Goal: Find specific page/section: Find specific page/section

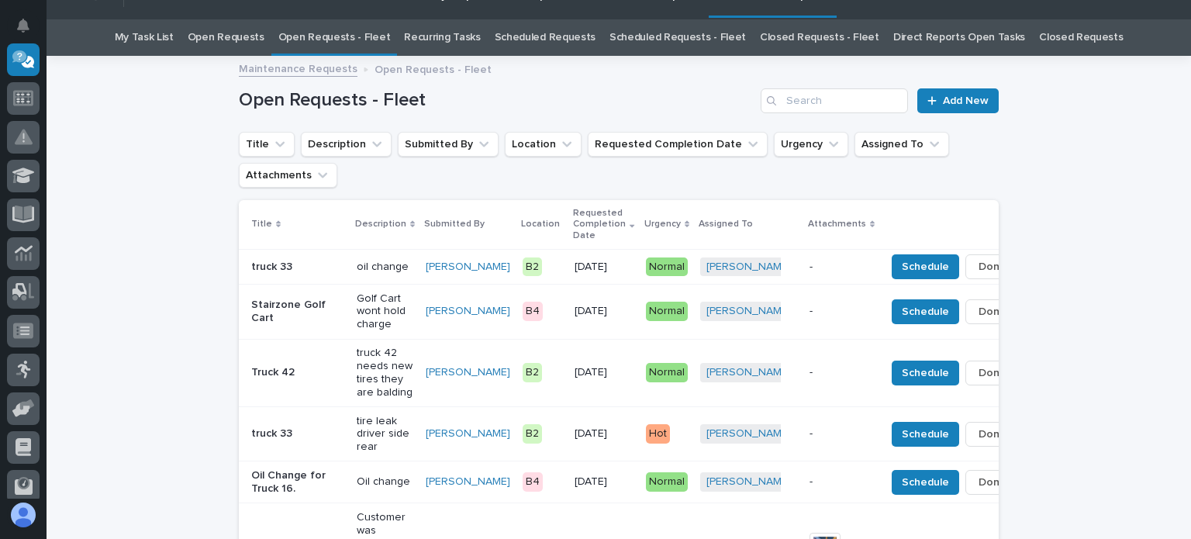
scroll to position [78, 0]
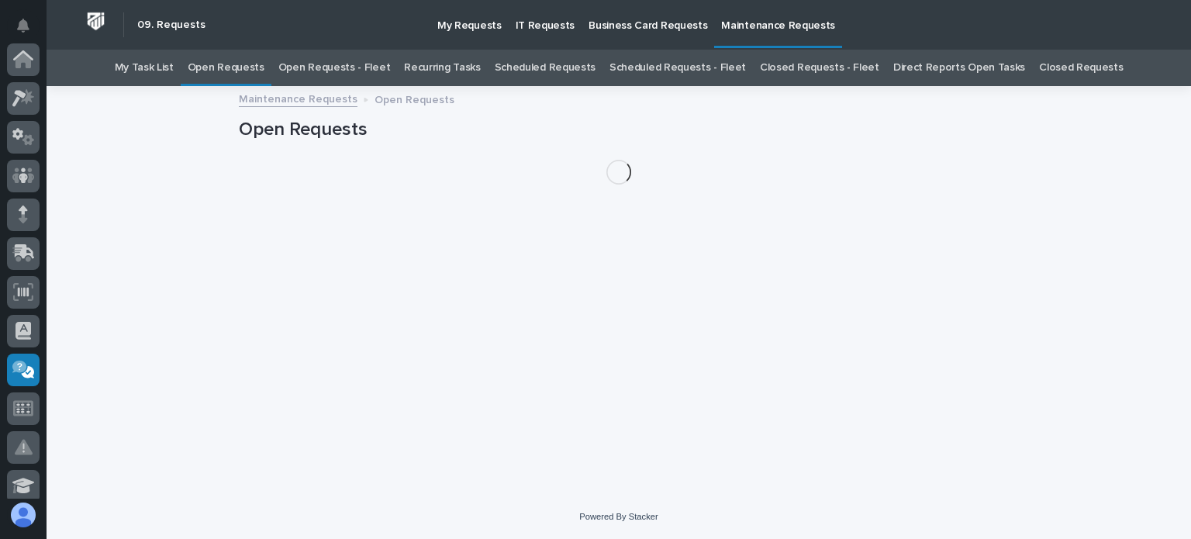
scroll to position [310, 0]
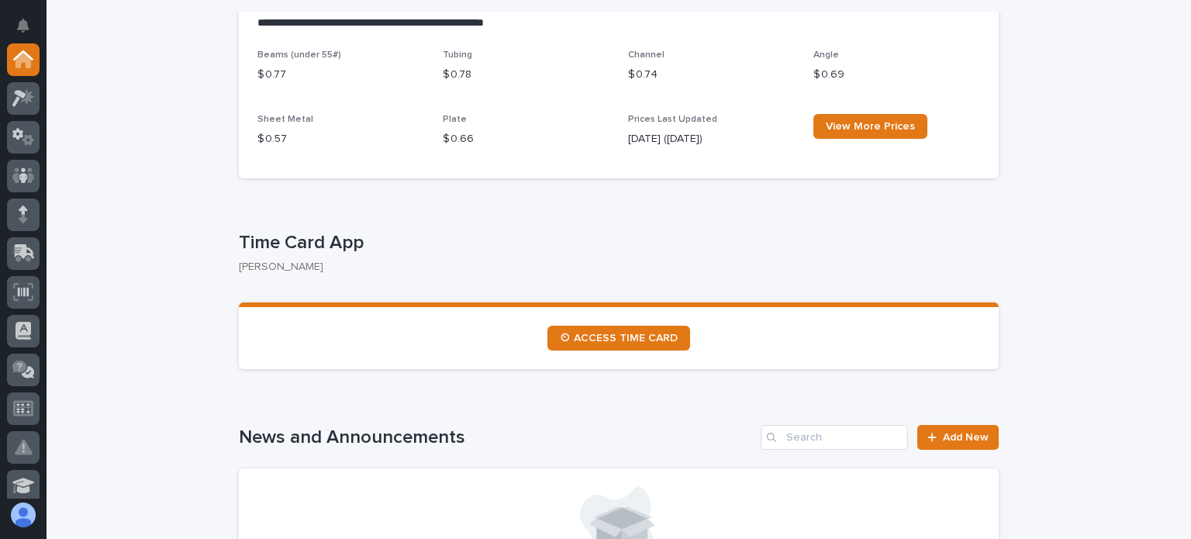
scroll to position [853, 0]
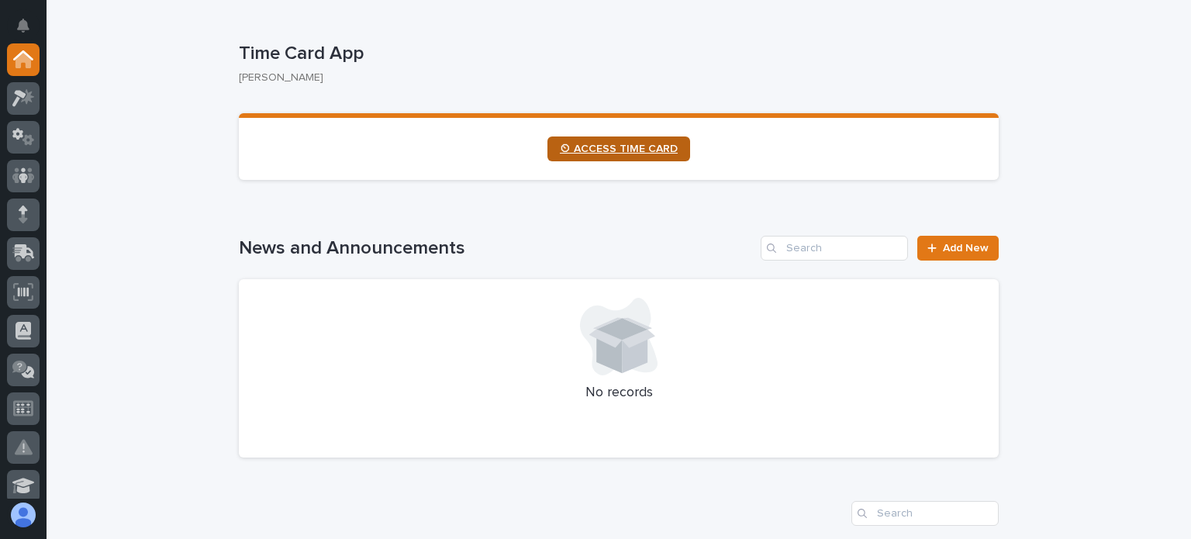
click at [601, 143] on span "⏲ ACCESS TIME CARD" at bounding box center [619, 148] width 118 height 11
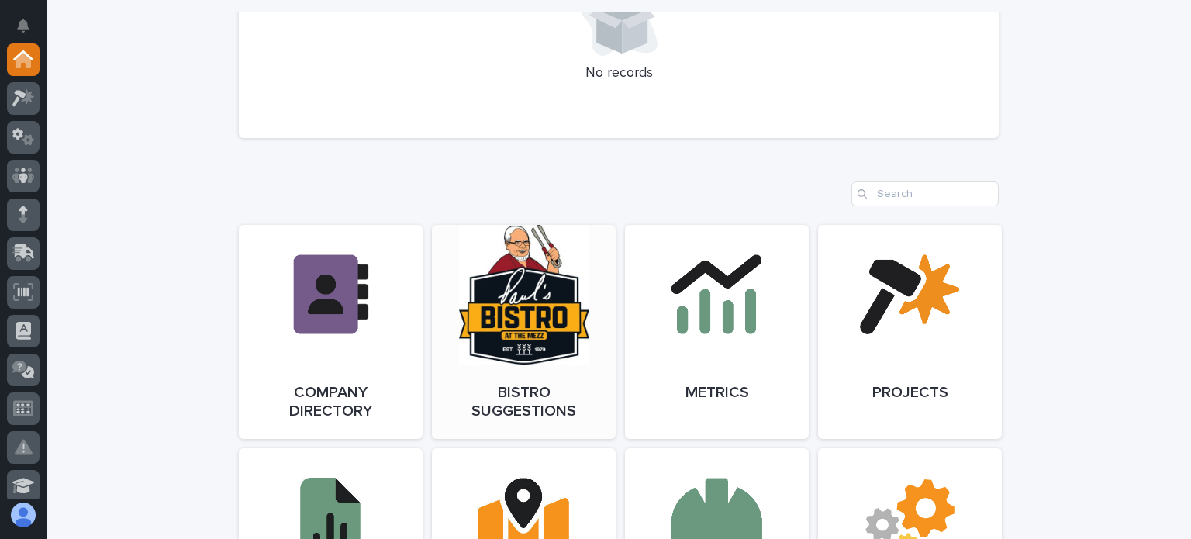
scroll to position [1240, 0]
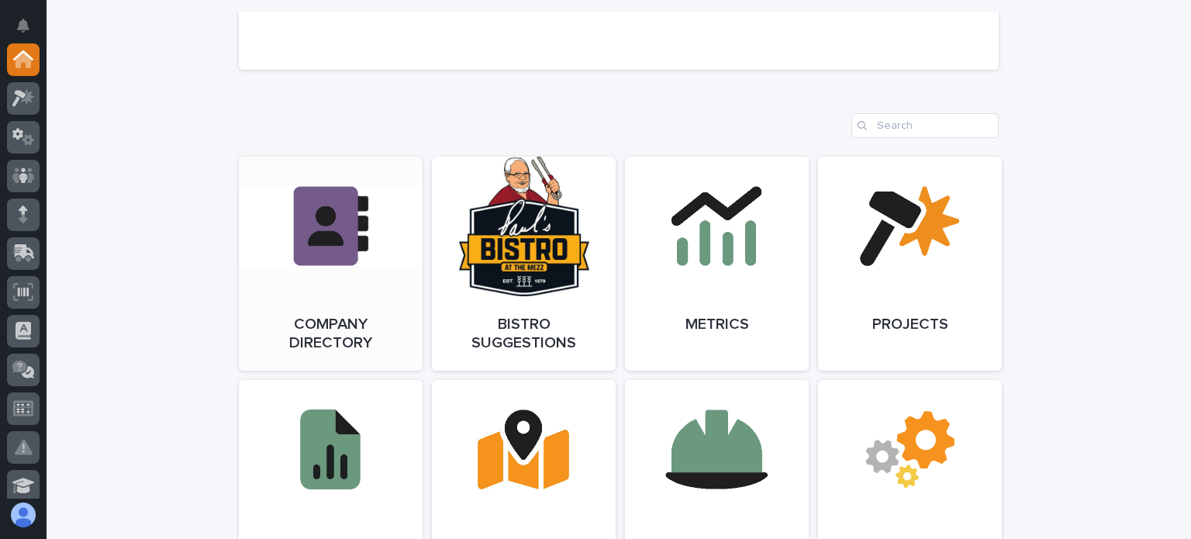
click at [346, 257] on link "Open Link" at bounding box center [331, 264] width 184 height 214
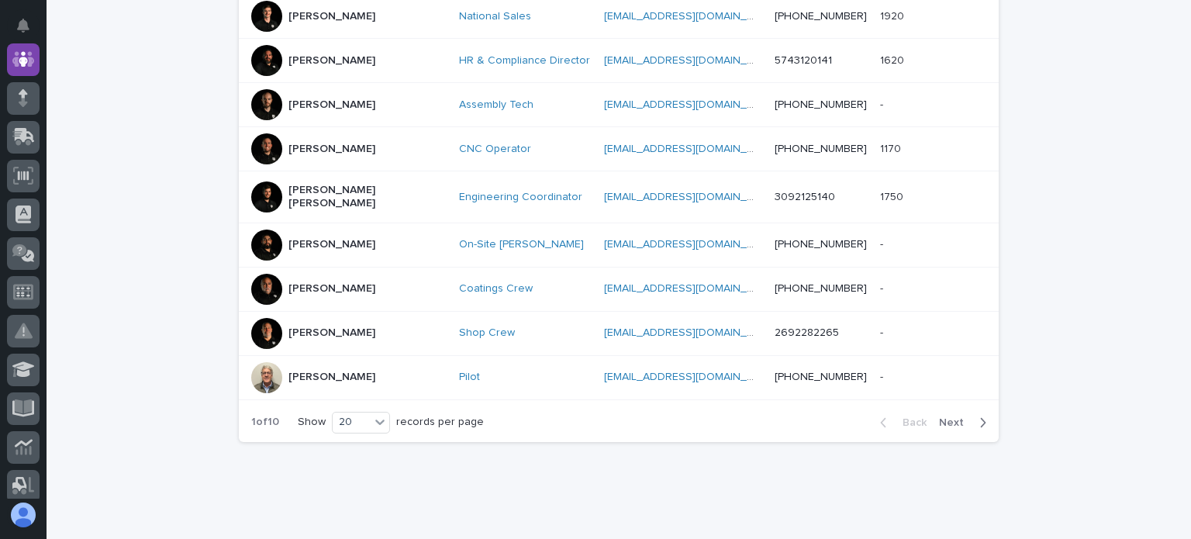
scroll to position [853, 0]
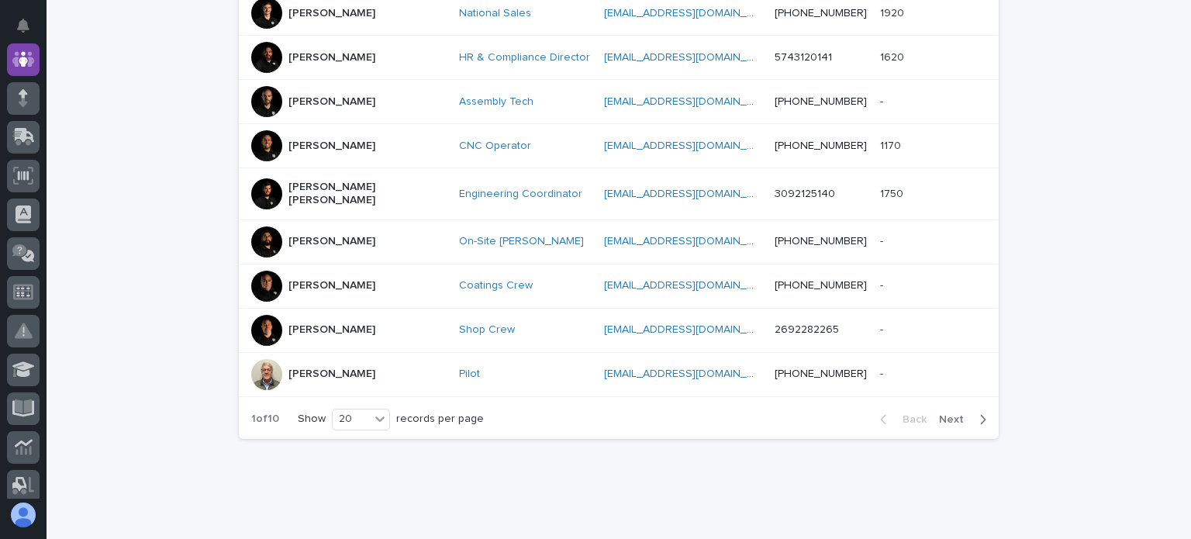
click at [944, 414] on span "Next" at bounding box center [956, 419] width 34 height 11
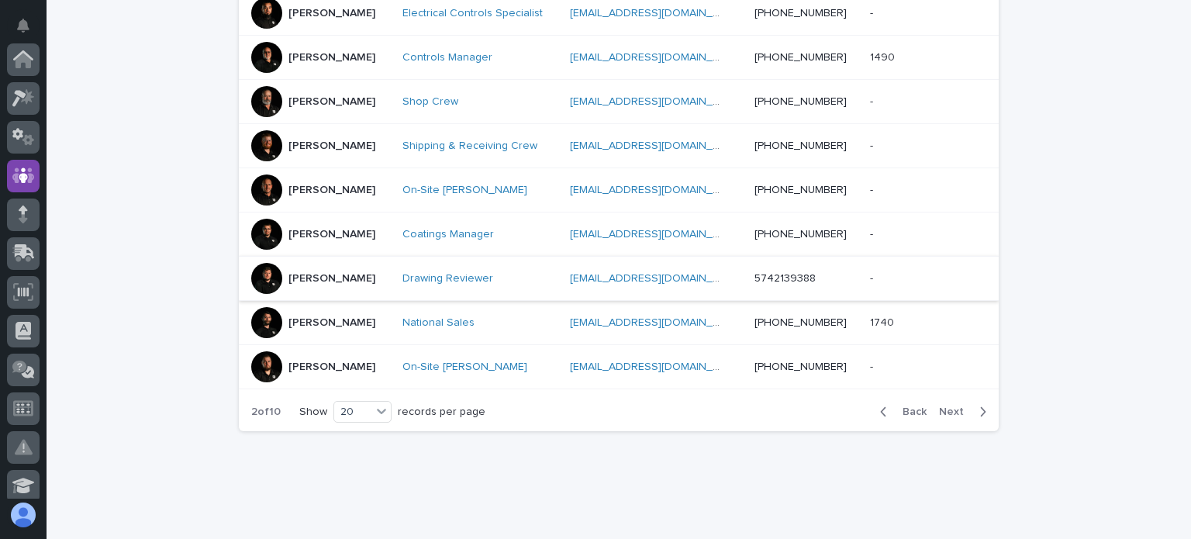
scroll to position [875, 0]
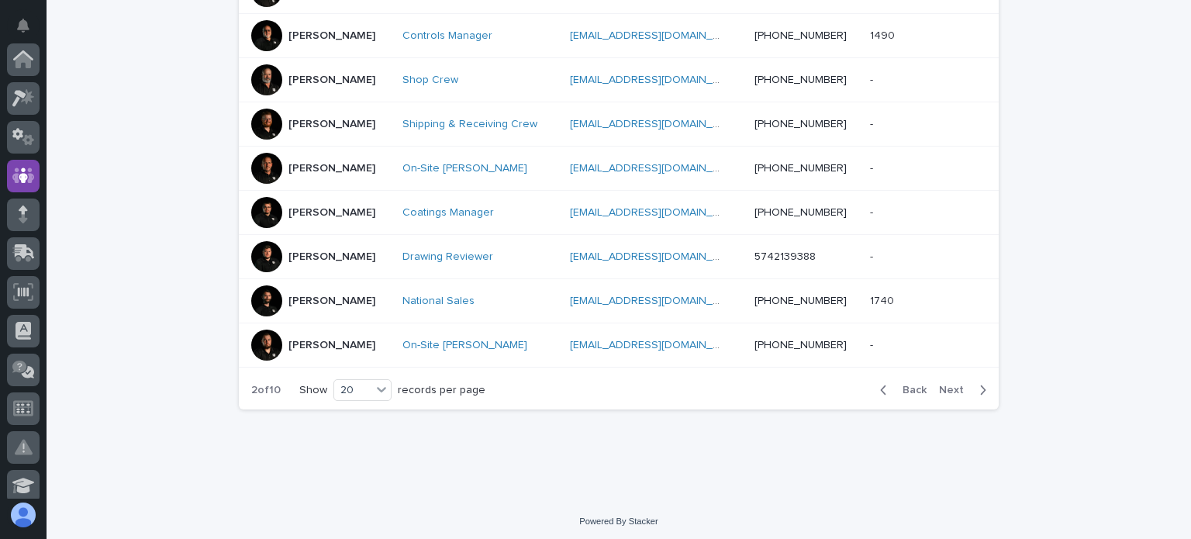
click at [939, 385] on span "Next" at bounding box center [956, 390] width 34 height 11
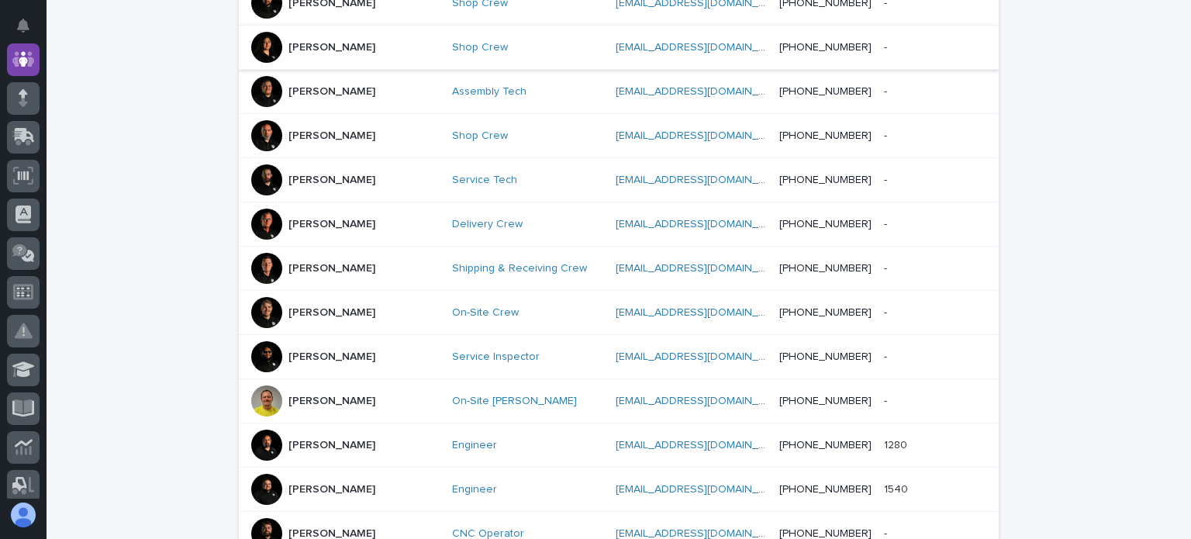
scroll to position [890, 0]
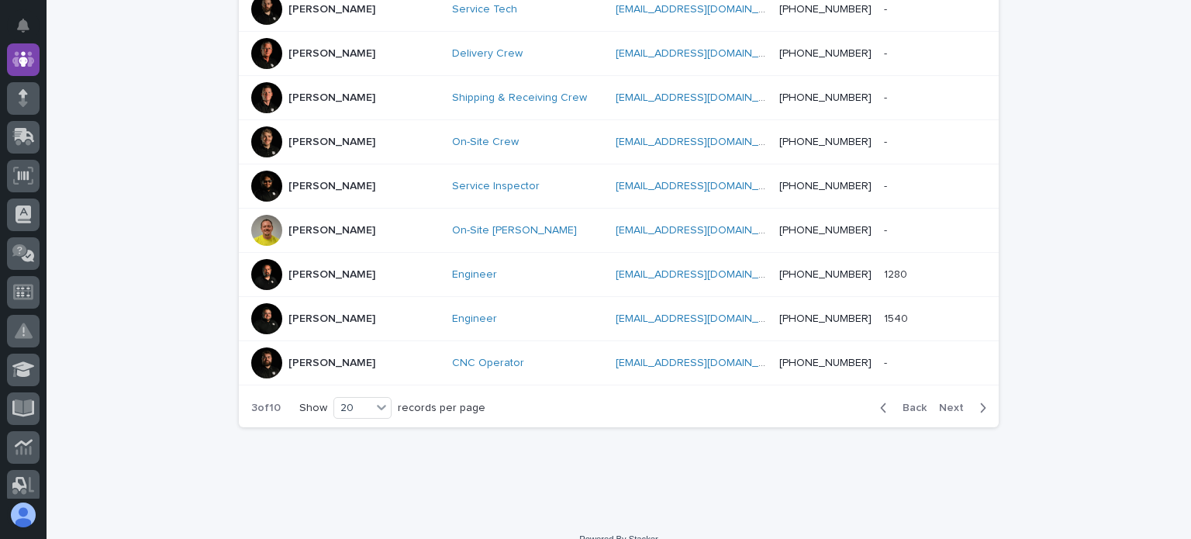
click at [947, 402] on span "Next" at bounding box center [956, 407] width 34 height 11
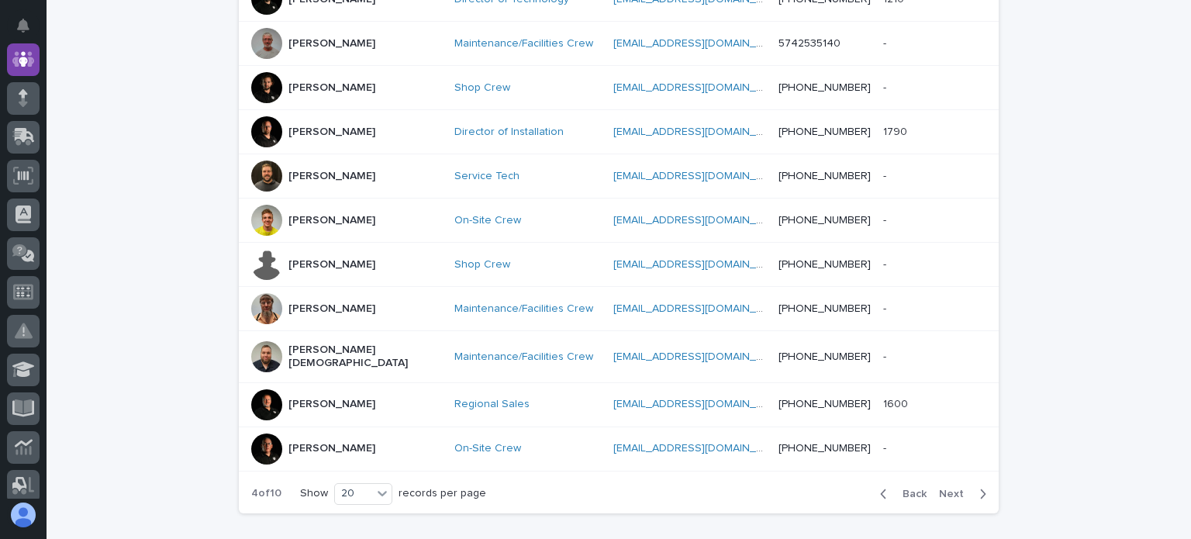
scroll to position [875, 0]
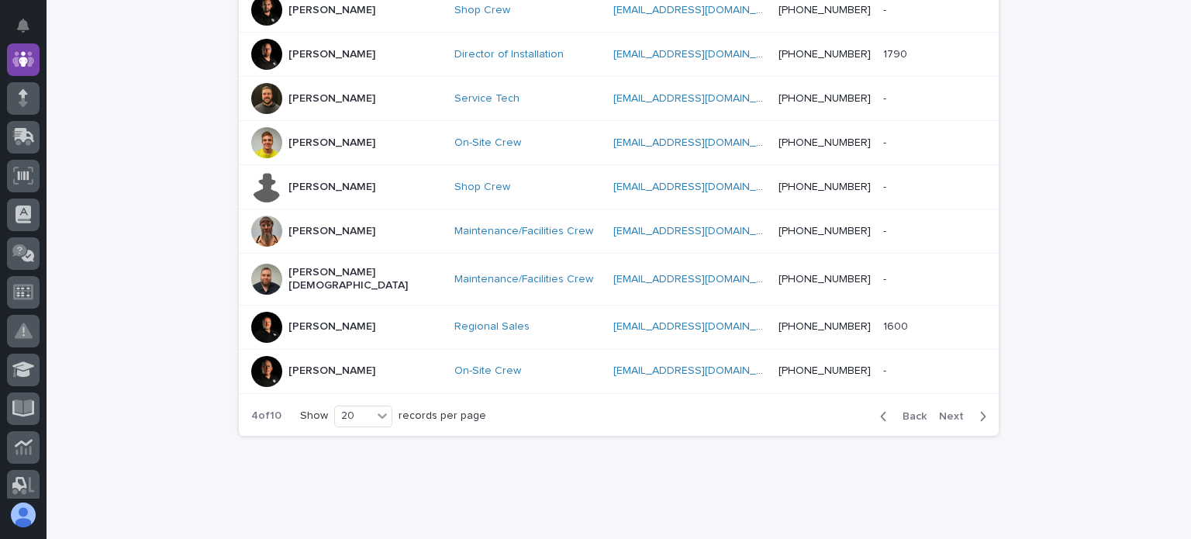
click at [944, 411] on span "Next" at bounding box center [956, 416] width 34 height 11
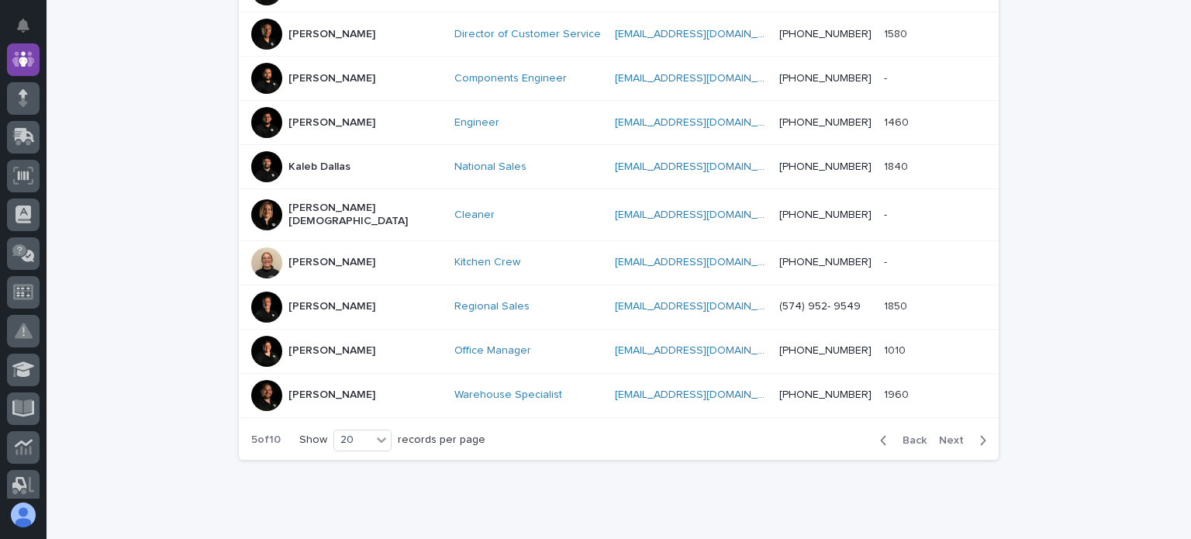
scroll to position [875, 0]
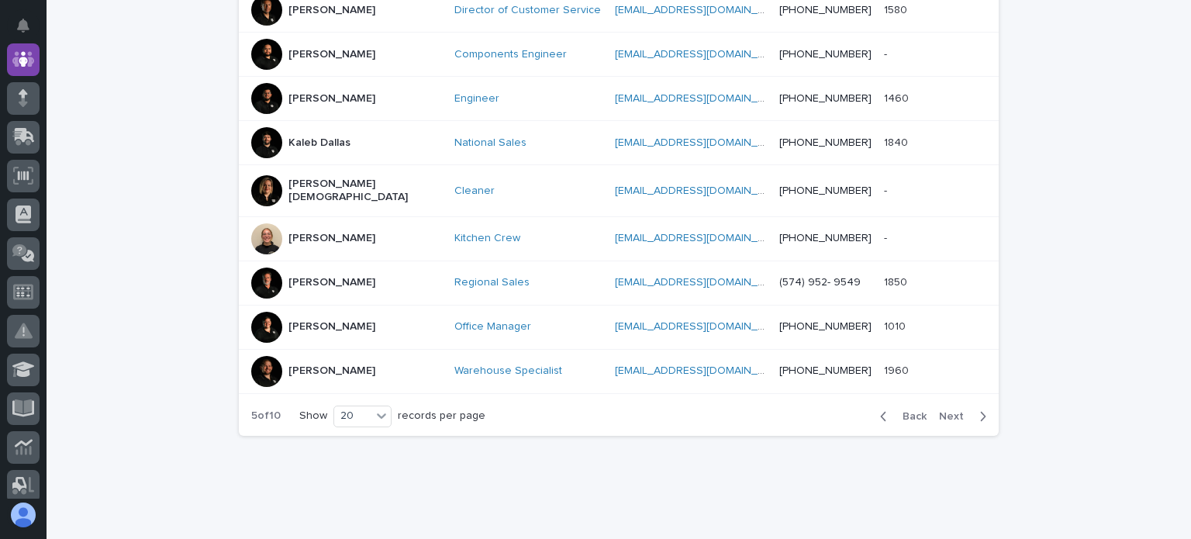
click at [947, 411] on span "Next" at bounding box center [956, 416] width 34 height 11
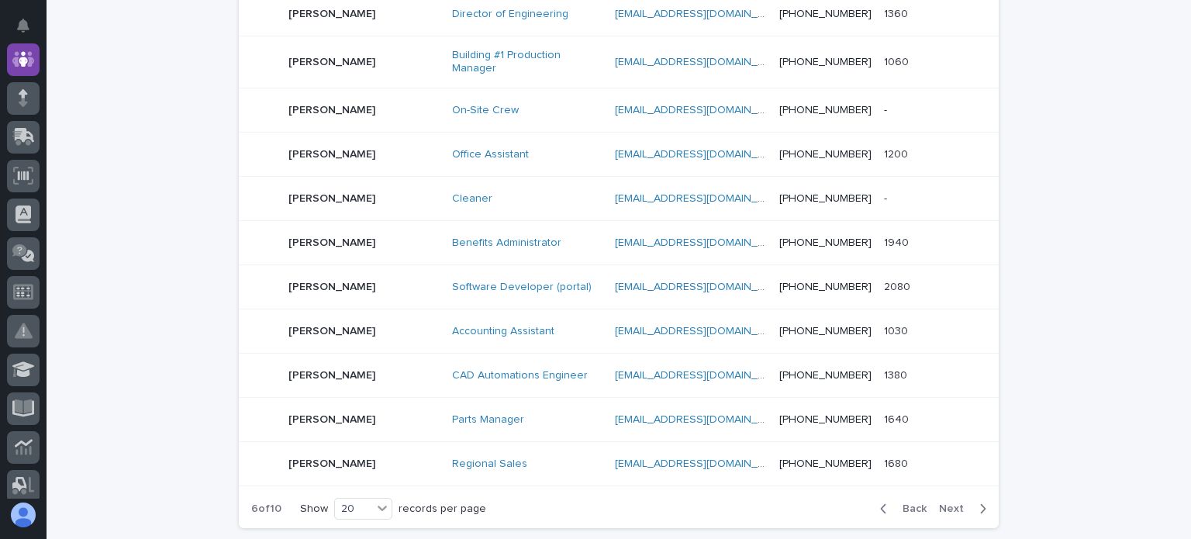
scroll to position [890, 0]
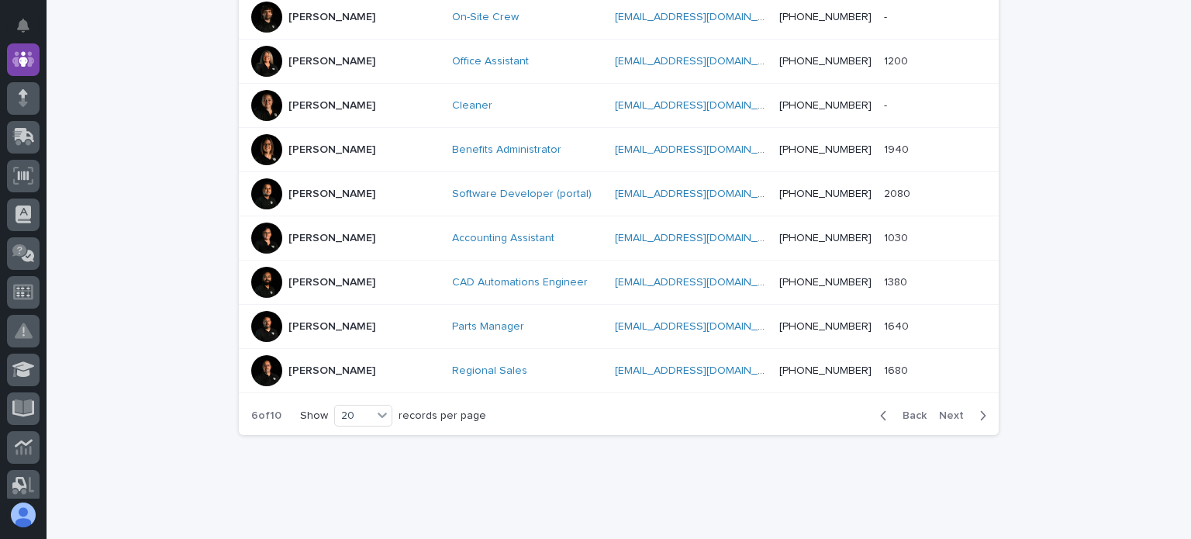
click at [946, 410] on span "Next" at bounding box center [956, 415] width 34 height 11
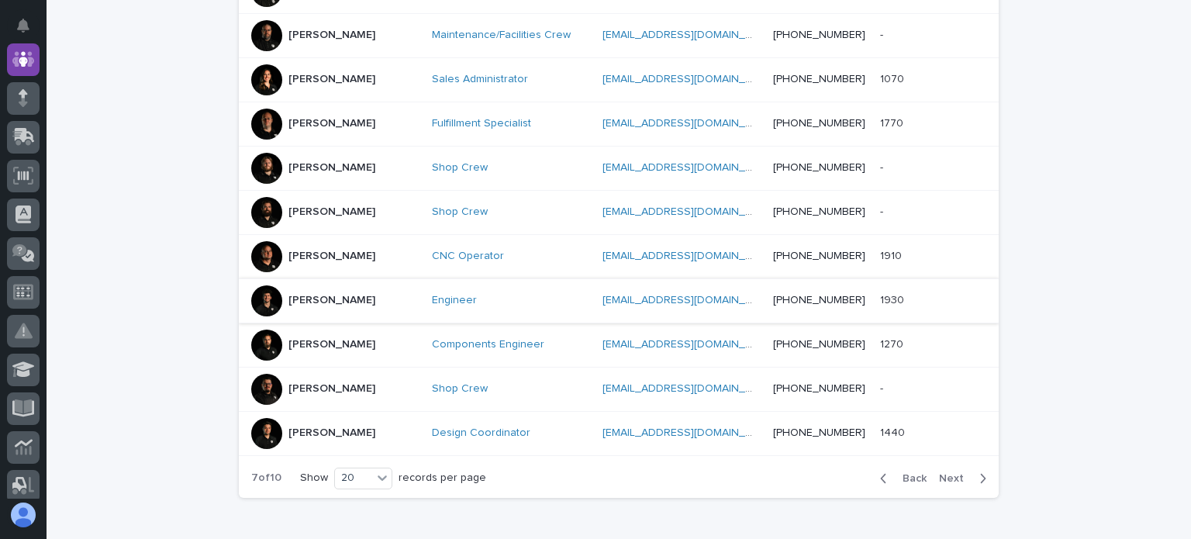
scroll to position [882, 0]
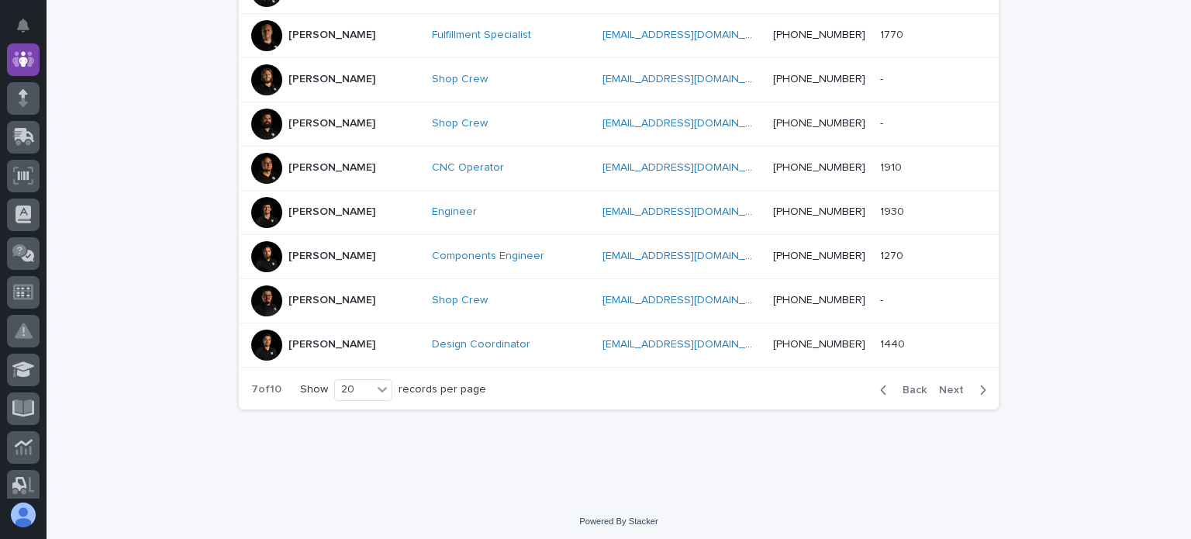
click at [951, 385] on span "Next" at bounding box center [956, 390] width 34 height 11
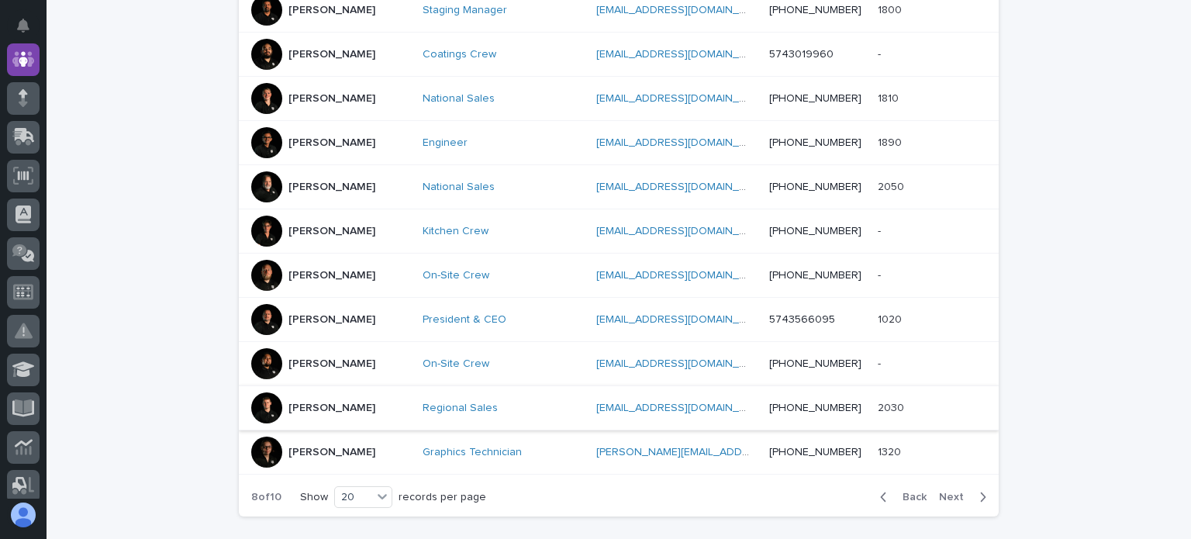
scroll to position [805, 0]
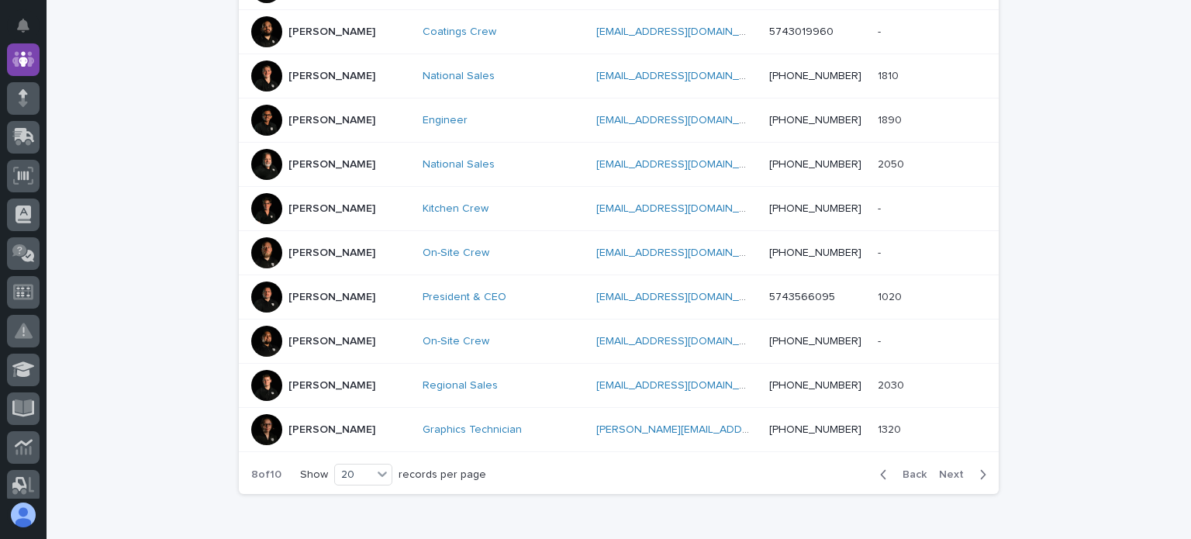
click at [953, 469] on span "Next" at bounding box center [956, 474] width 34 height 11
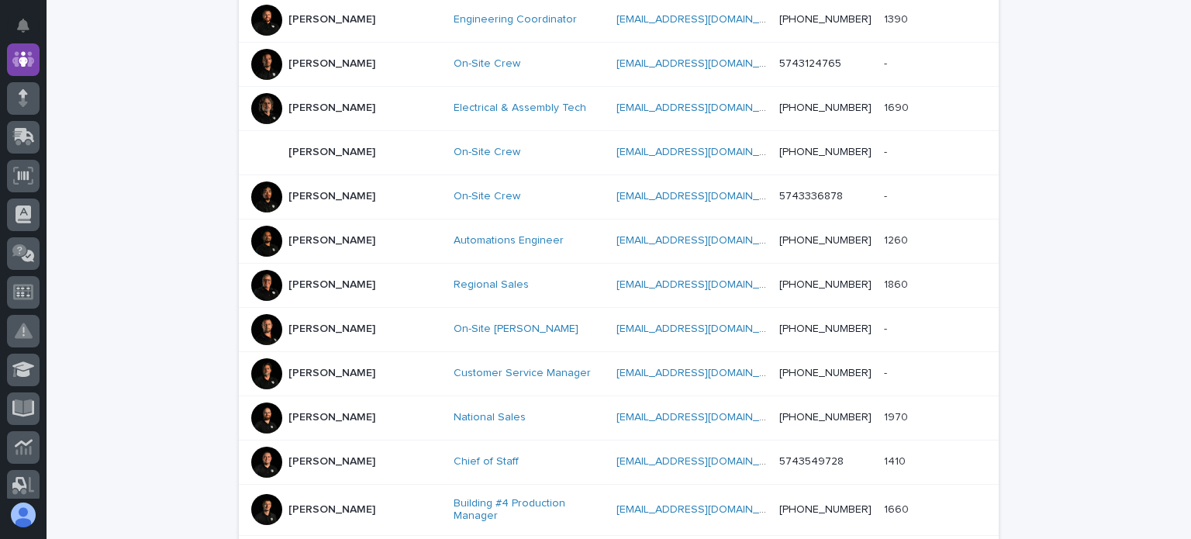
scroll to position [495, 0]
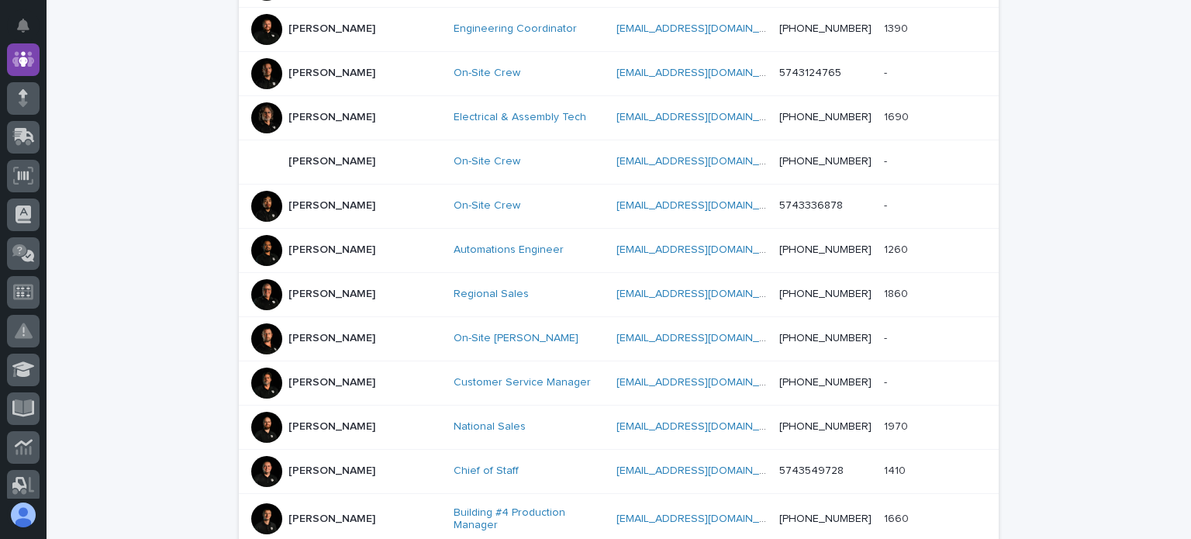
click at [616, 149] on div "tandoggrush@icloud.com tandoggrush@icloud.com" at bounding box center [691, 162] width 150 height 26
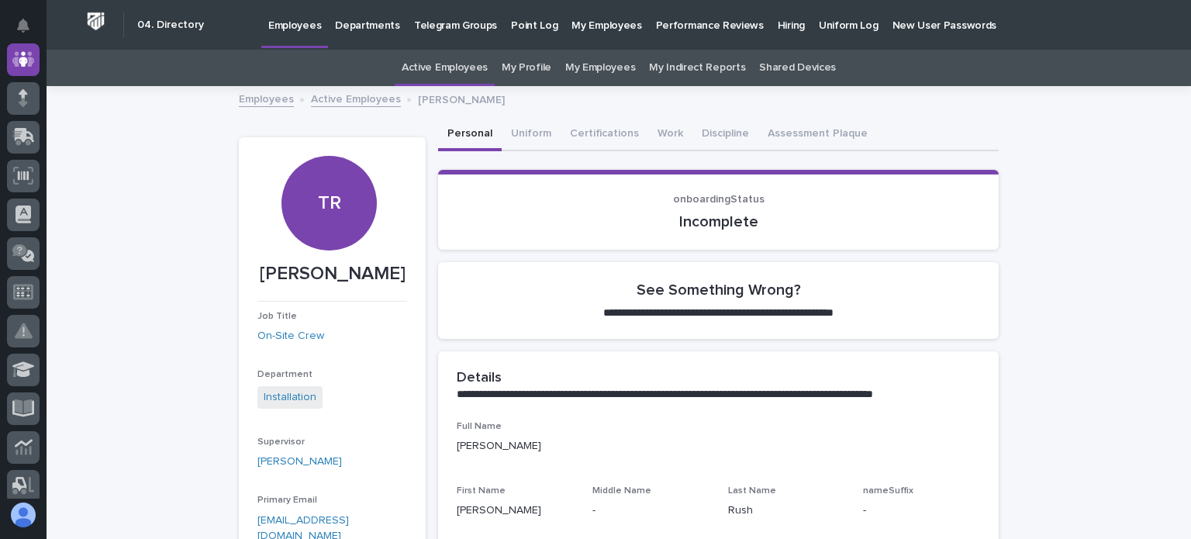
click at [778, 18] on p "Hiring" at bounding box center [791, 16] width 27 height 33
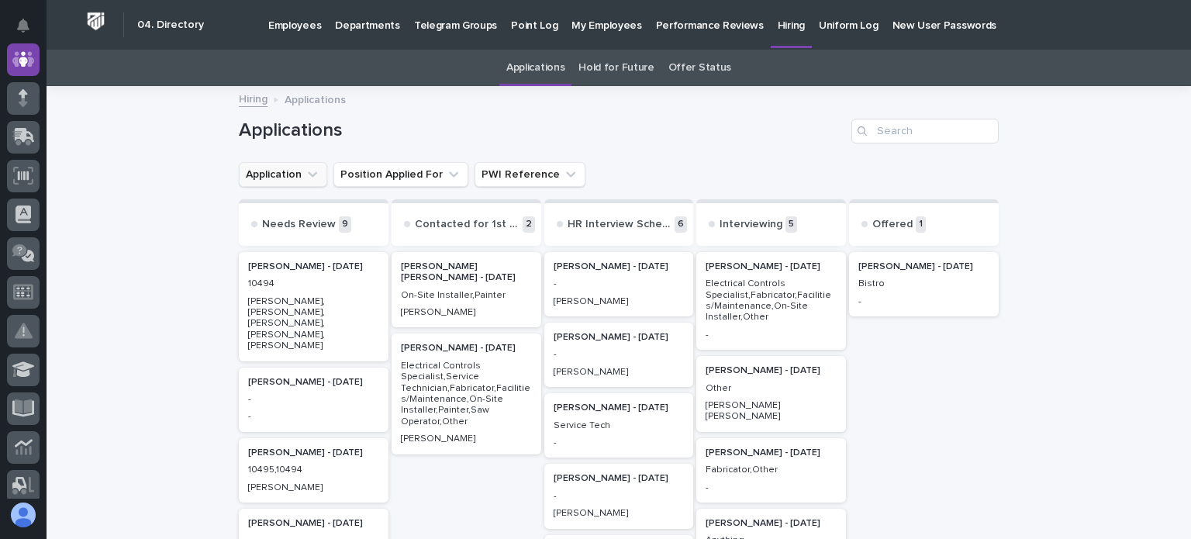
click at [284, 181] on button "Application" at bounding box center [283, 174] width 88 height 25
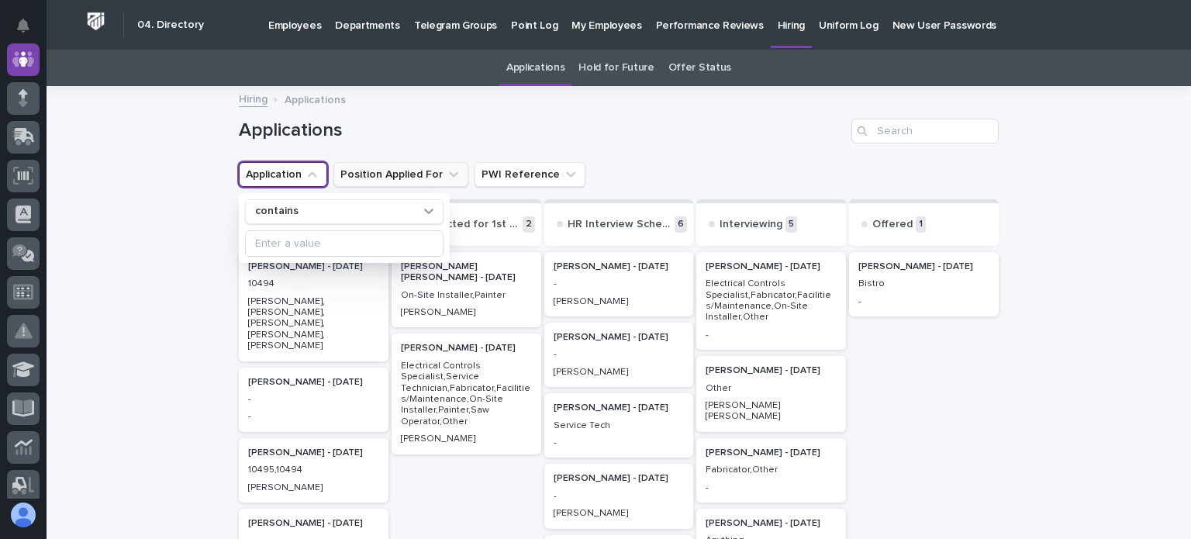
click at [414, 171] on button "Position Applied For" at bounding box center [400, 174] width 135 height 25
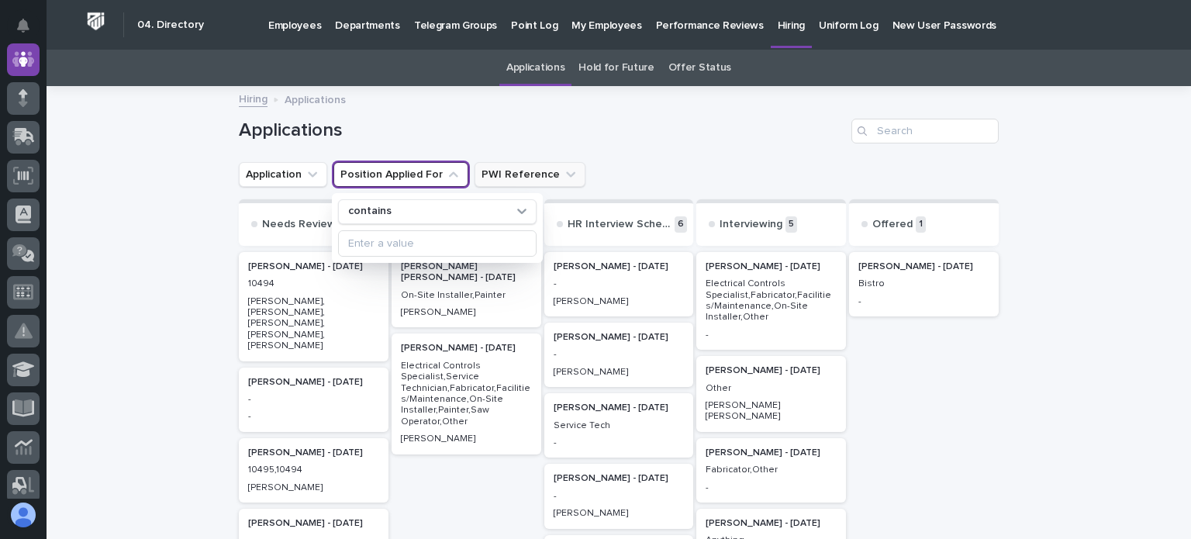
click at [501, 171] on button "PWI Reference" at bounding box center [529, 174] width 111 height 25
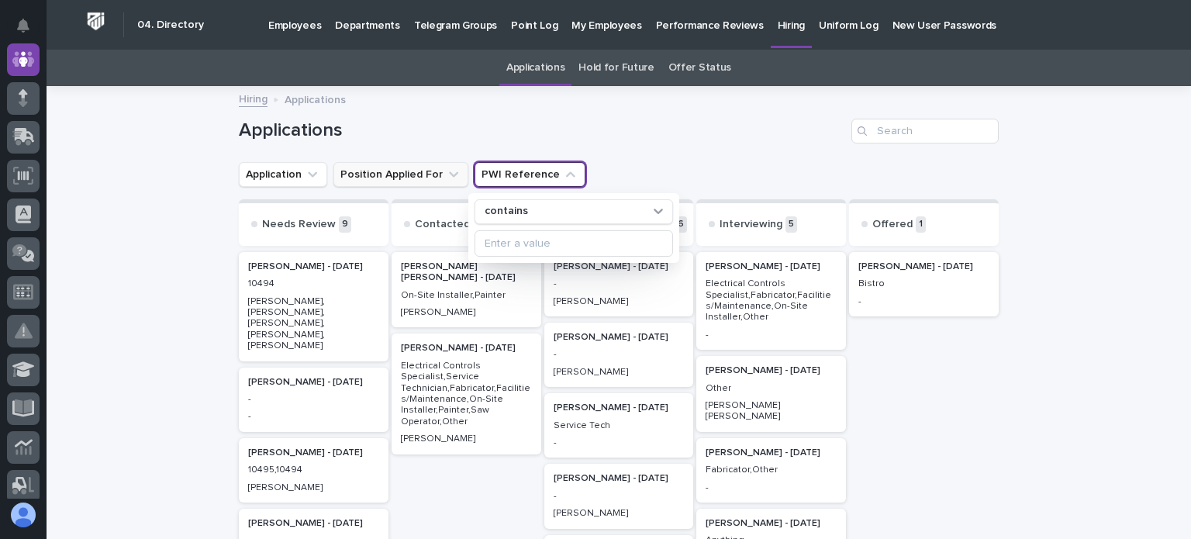
click at [381, 180] on button "Position Applied For" at bounding box center [400, 174] width 135 height 25
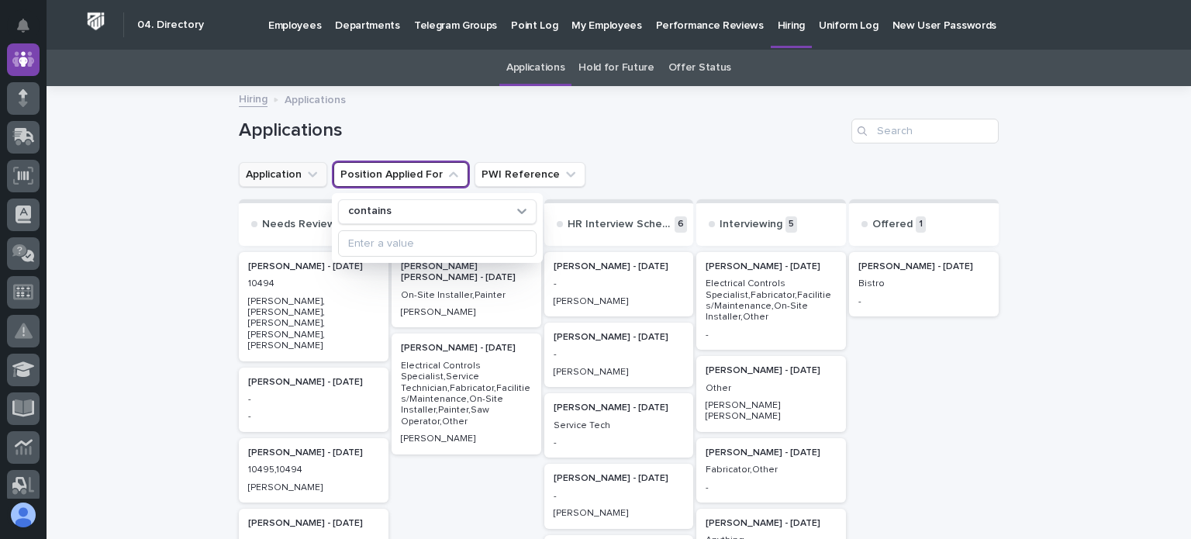
click at [281, 182] on button "Application" at bounding box center [283, 174] width 88 height 25
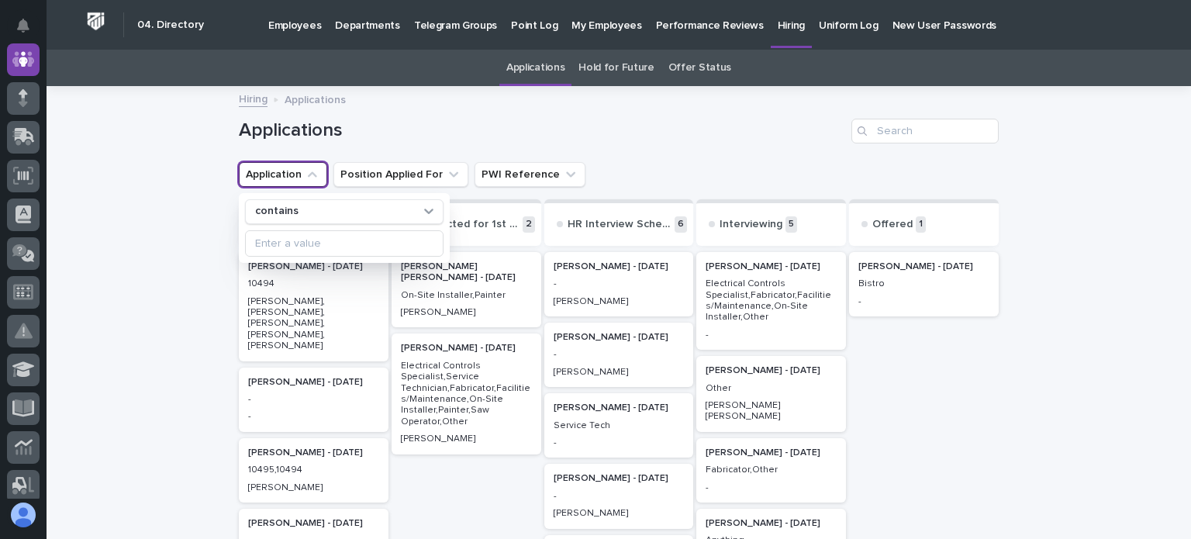
click at [243, 102] on link "Hiring" at bounding box center [253, 98] width 29 height 18
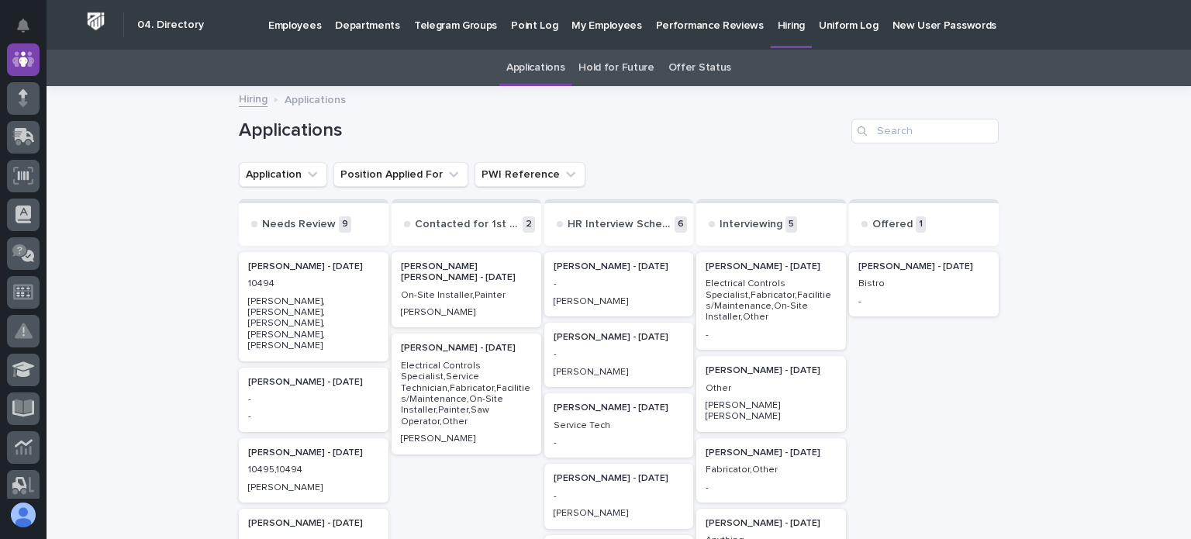
click at [303, 91] on p "Applications" at bounding box center [315, 98] width 61 height 17
click at [605, 61] on link "Hold for Future" at bounding box center [615, 68] width 75 height 36
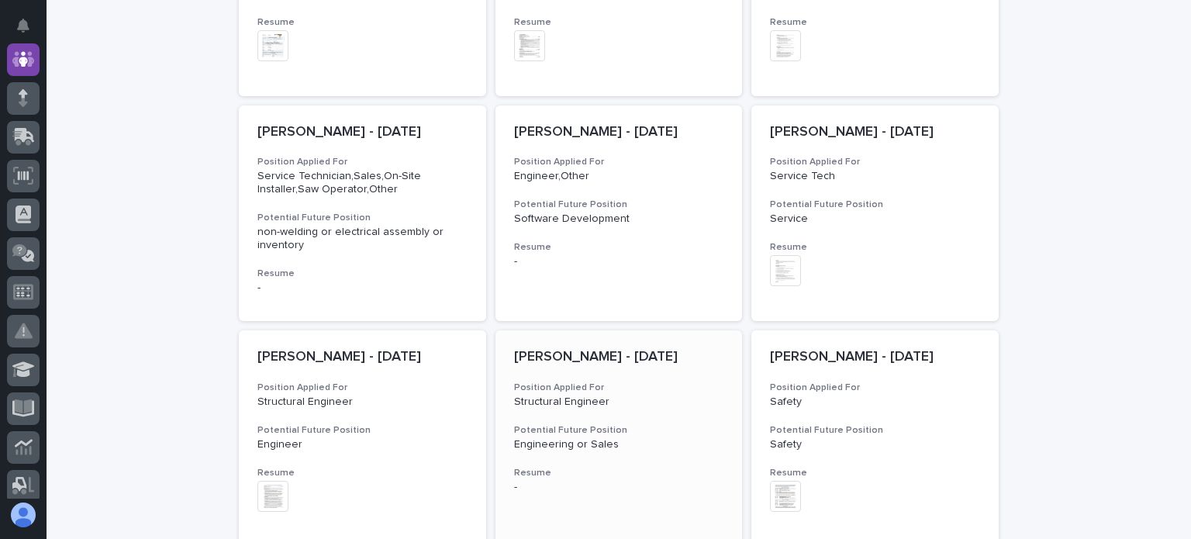
scroll to position [2636, 0]
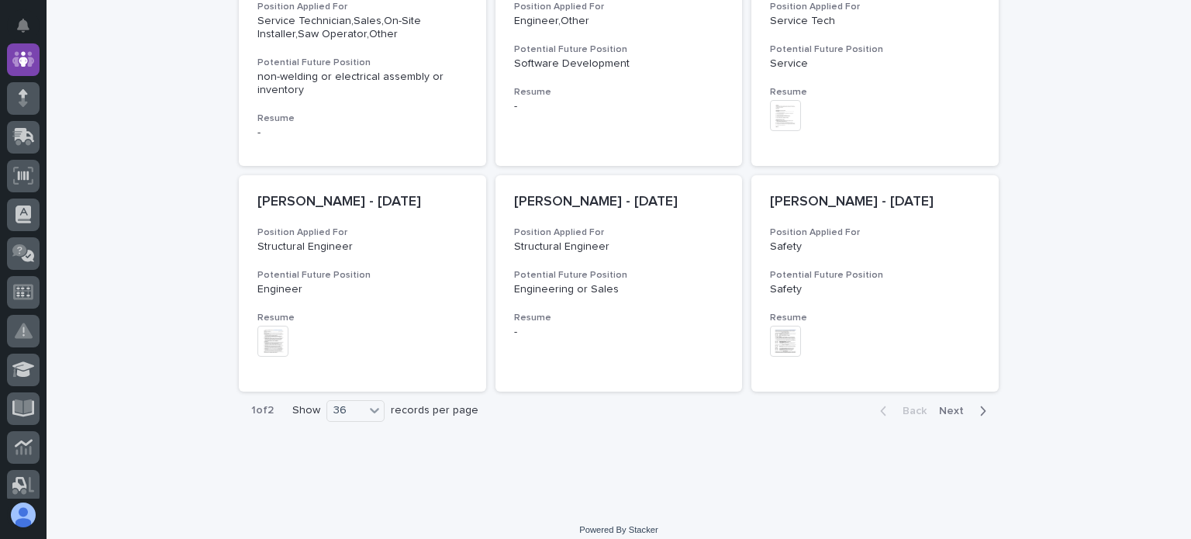
click at [948, 416] on span "Next" at bounding box center [956, 410] width 34 height 11
